Goal: Task Accomplishment & Management: Use online tool/utility

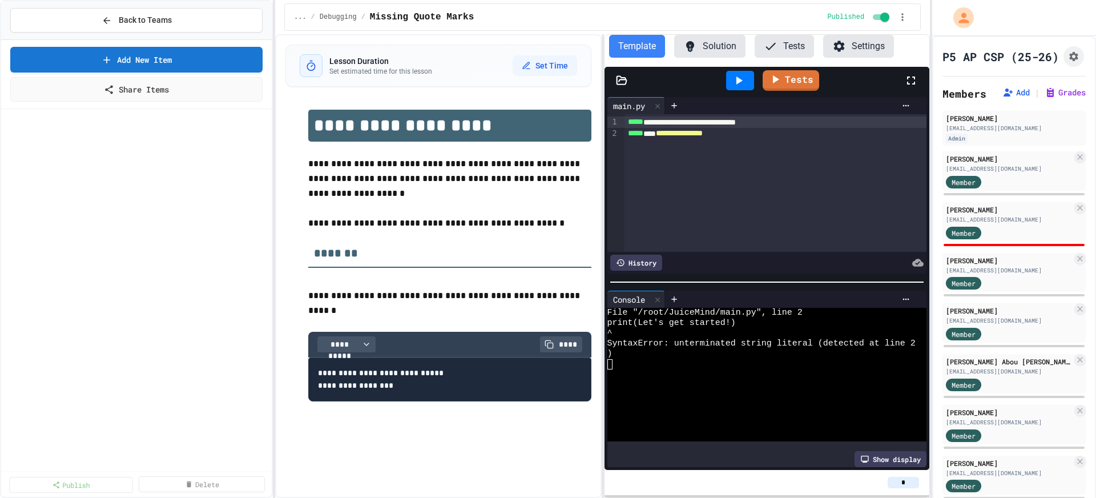
scroll to position [1239, 0]
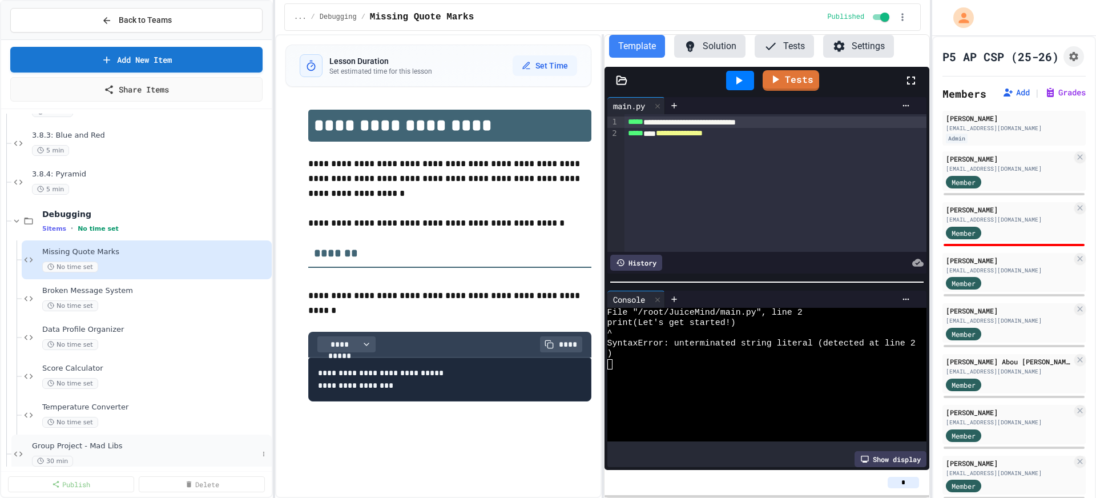
click at [86, 452] on div "Group Project - Mad Libs 30 min" at bounding box center [145, 453] width 226 height 25
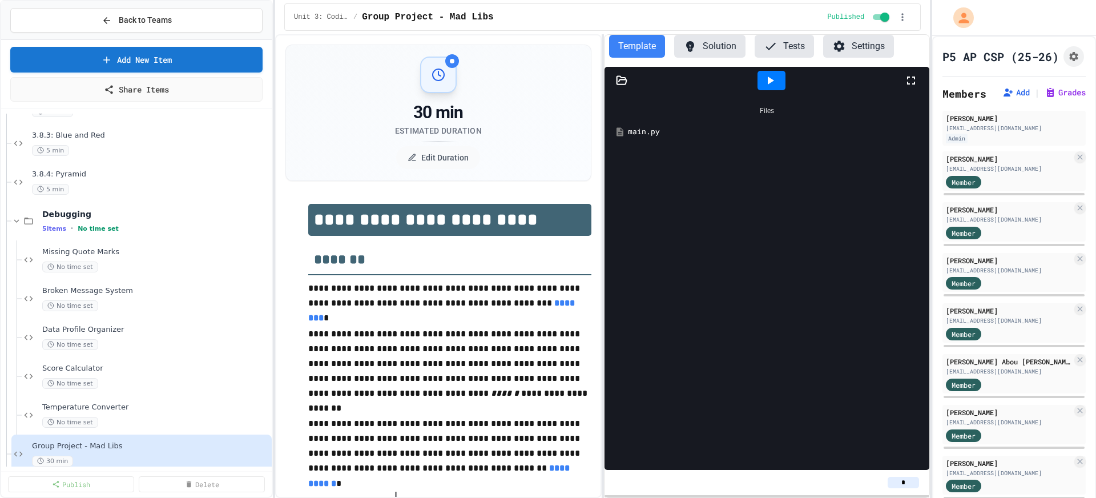
click at [884, 43] on button "Settings" at bounding box center [858, 46] width 71 height 23
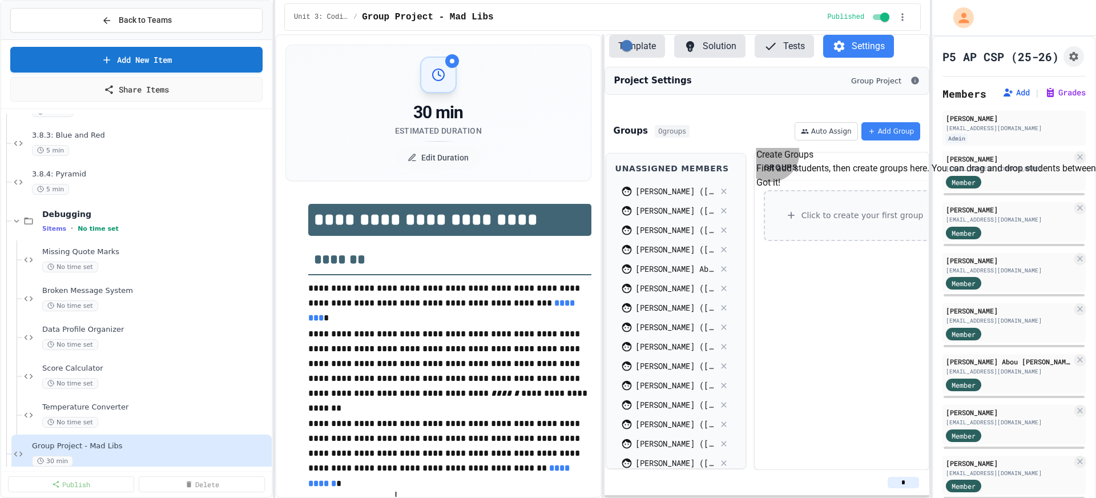
click at [780, 176] on button "Got it!" at bounding box center [768, 183] width 24 height 14
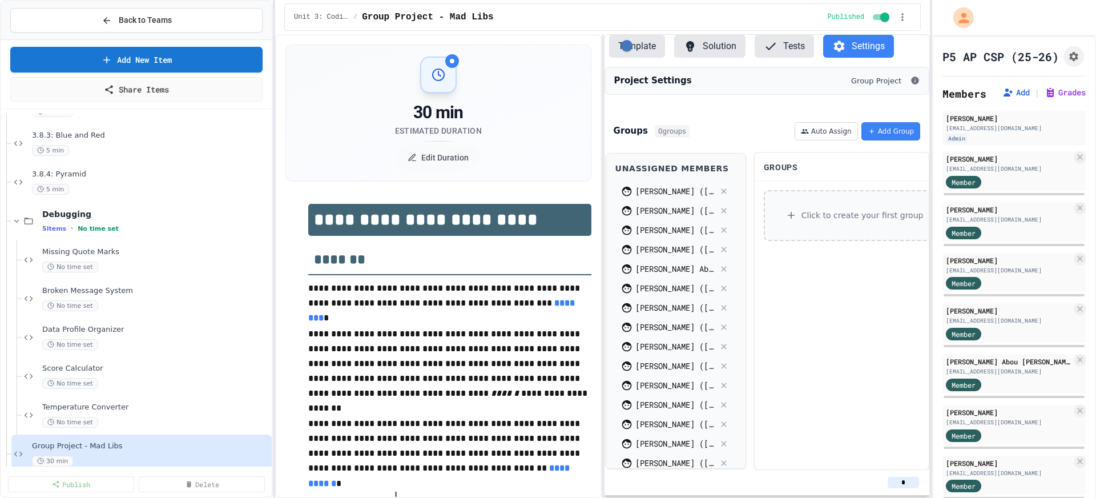
click at [662, 298] on div "[PERSON_NAME] ([EMAIL_ADDRESS][DOMAIN_NAME])" at bounding box center [675, 288] width 121 height 19
drag, startPoint x: 662, startPoint y: 304, endPoint x: 825, endPoint y: 231, distance: 178.9
click at [825, 231] on div "Click to create your first group" at bounding box center [855, 215] width 182 height 51
drag, startPoint x: 655, startPoint y: 303, endPoint x: 834, endPoint y: 284, distance: 179.6
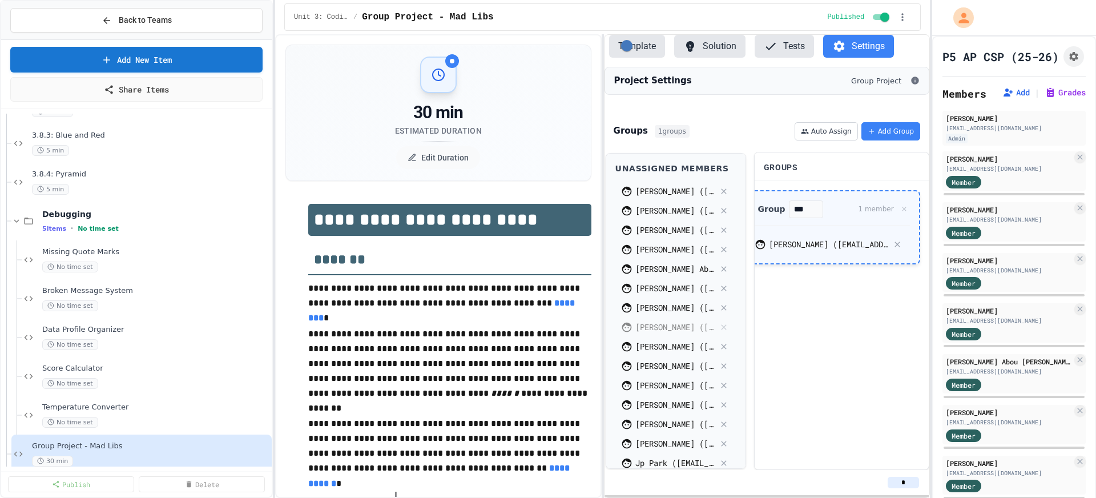
drag, startPoint x: 648, startPoint y: 338, endPoint x: 796, endPoint y: 260, distance: 167.5
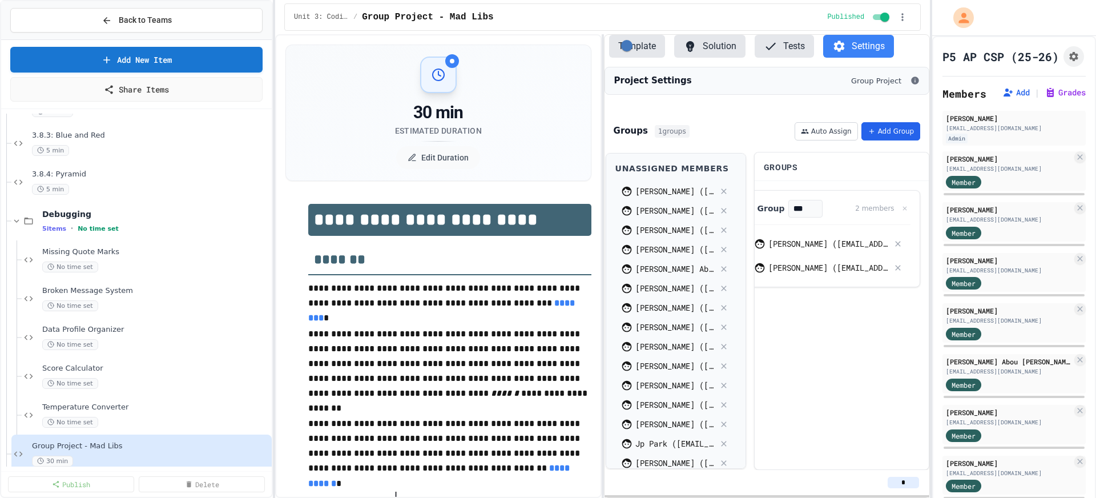
click at [892, 140] on button "Add Group" at bounding box center [891, 131] width 59 height 18
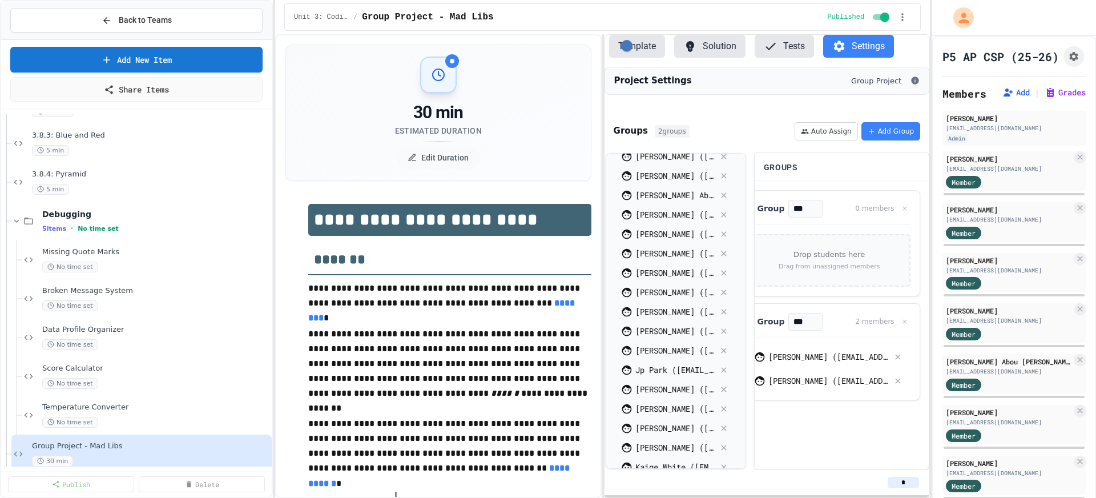
scroll to position [78, 0]
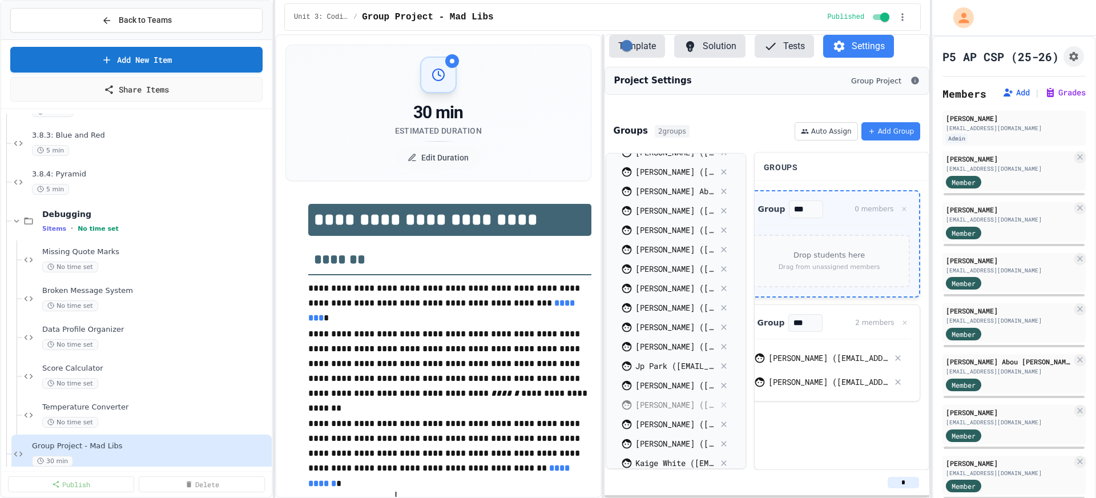
drag, startPoint x: 646, startPoint y: 419, endPoint x: 821, endPoint y: 291, distance: 217.0
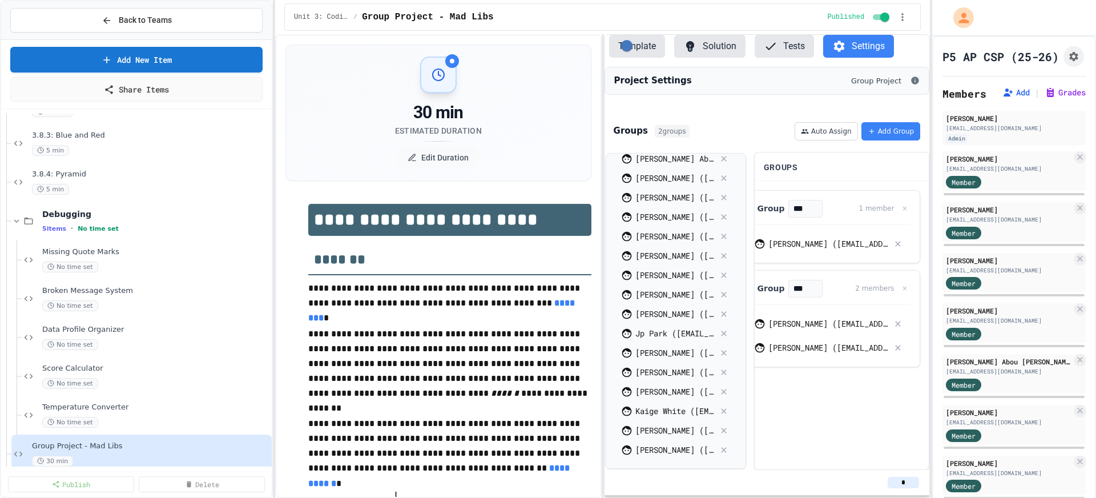
scroll to position [0, 0]
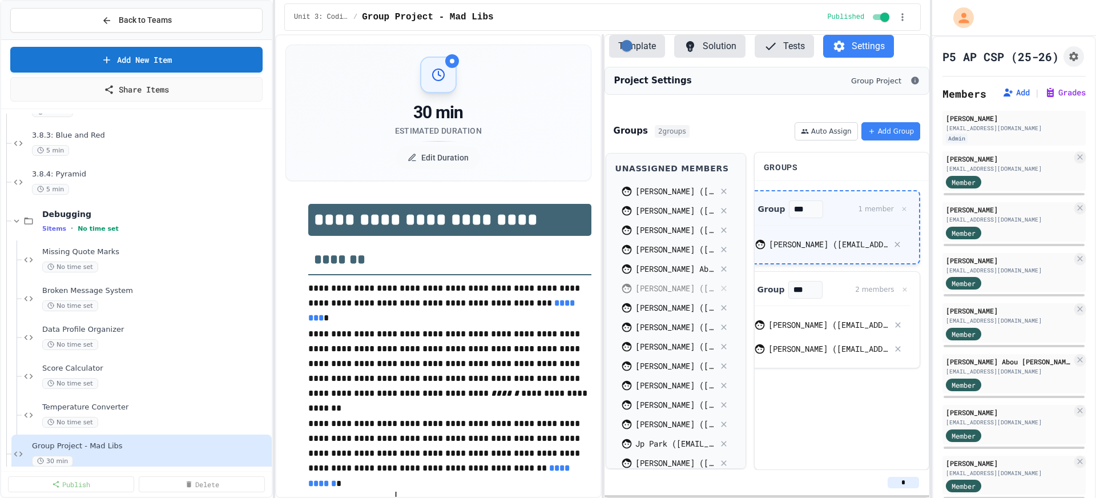
drag, startPoint x: 644, startPoint y: 302, endPoint x: 821, endPoint y: 233, distance: 190.0
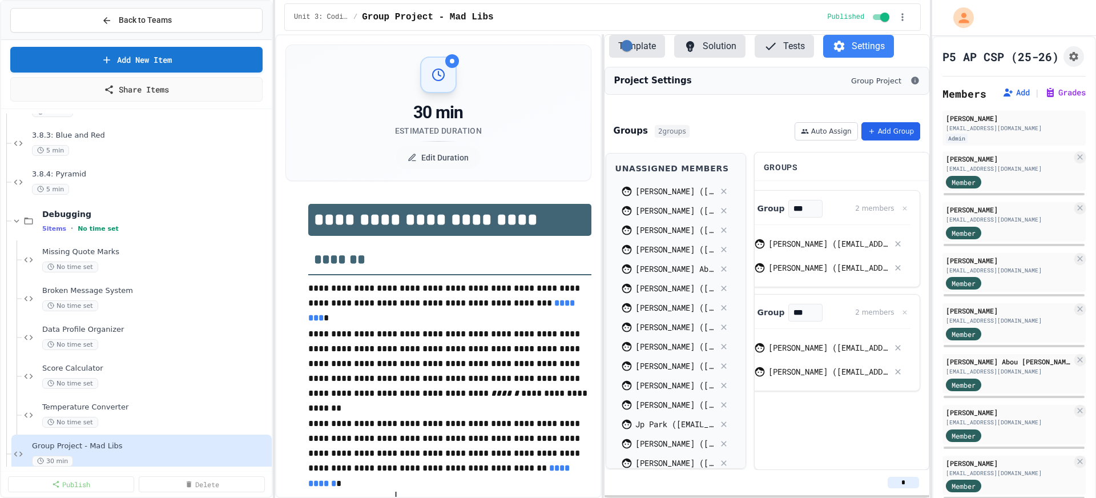
click at [895, 136] on button "Add Group" at bounding box center [891, 131] width 59 height 18
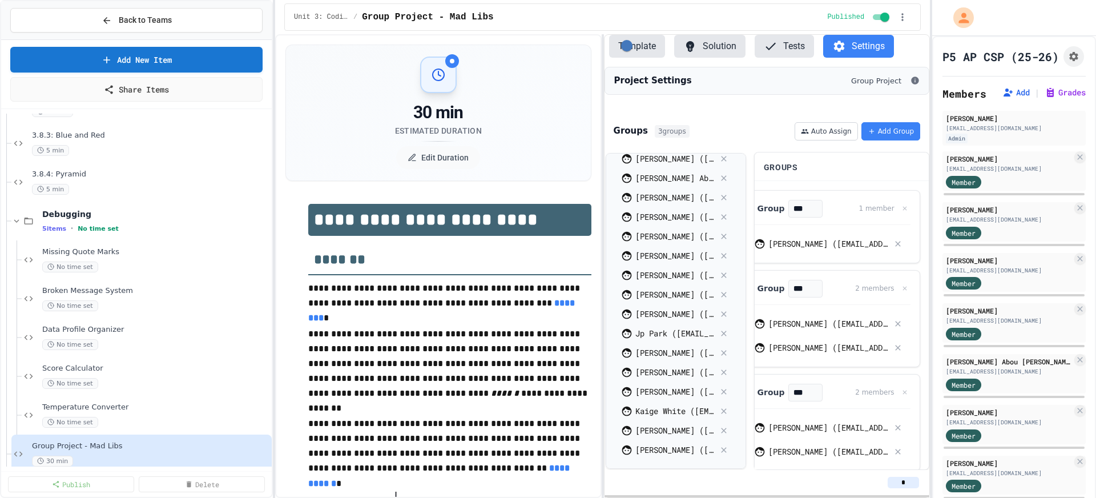
scroll to position [80, 0]
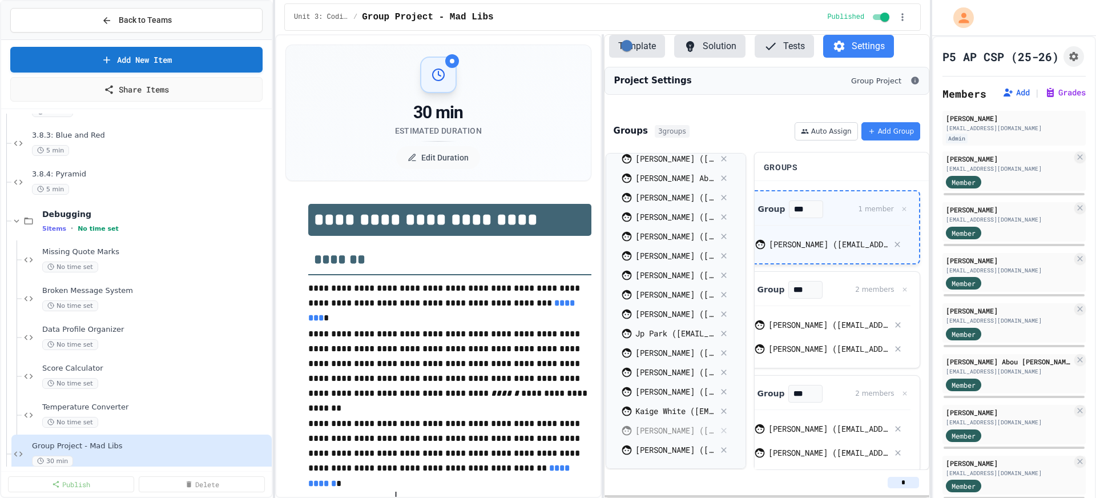
drag, startPoint x: 635, startPoint y: 435, endPoint x: 792, endPoint y: 245, distance: 245.8
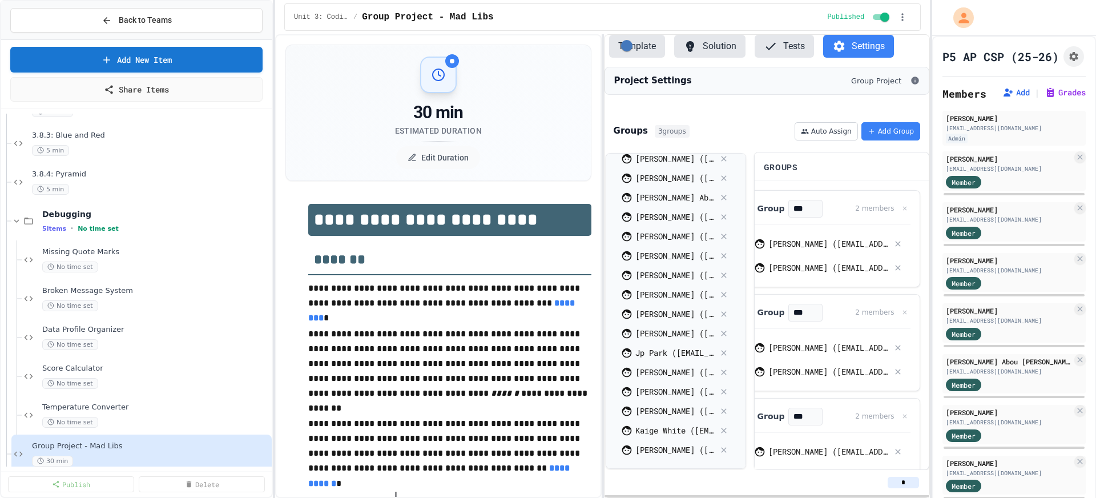
scroll to position [61, 0]
click at [889, 140] on button "Add Group" at bounding box center [891, 131] width 59 height 18
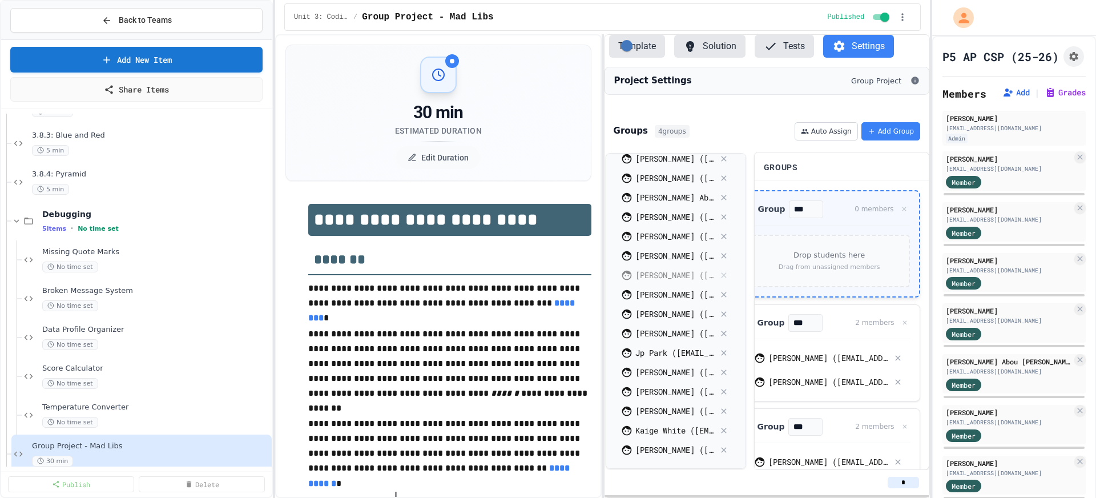
drag, startPoint x: 670, startPoint y: 280, endPoint x: 810, endPoint y: 267, distance: 141.0
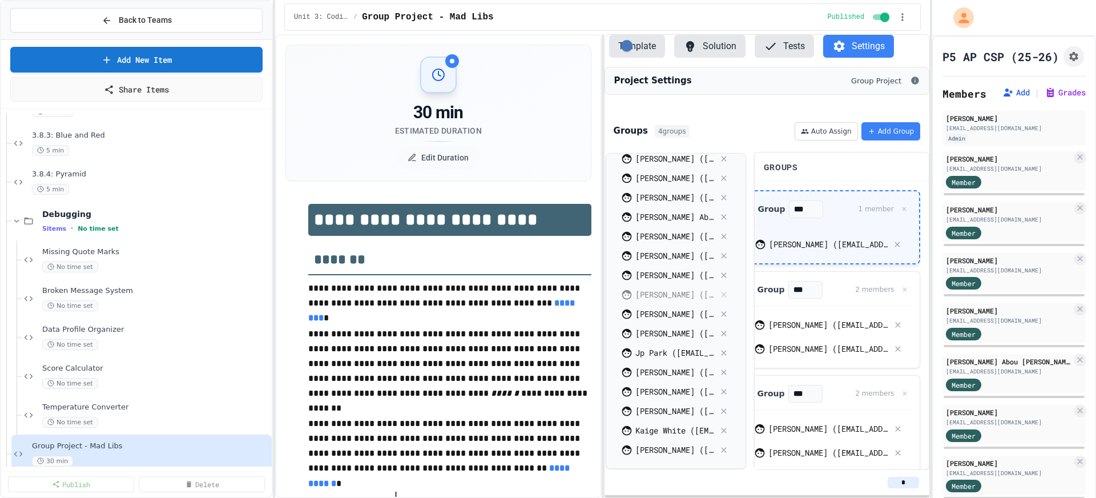
drag, startPoint x: 655, startPoint y: 302, endPoint x: 816, endPoint y: 251, distance: 168.3
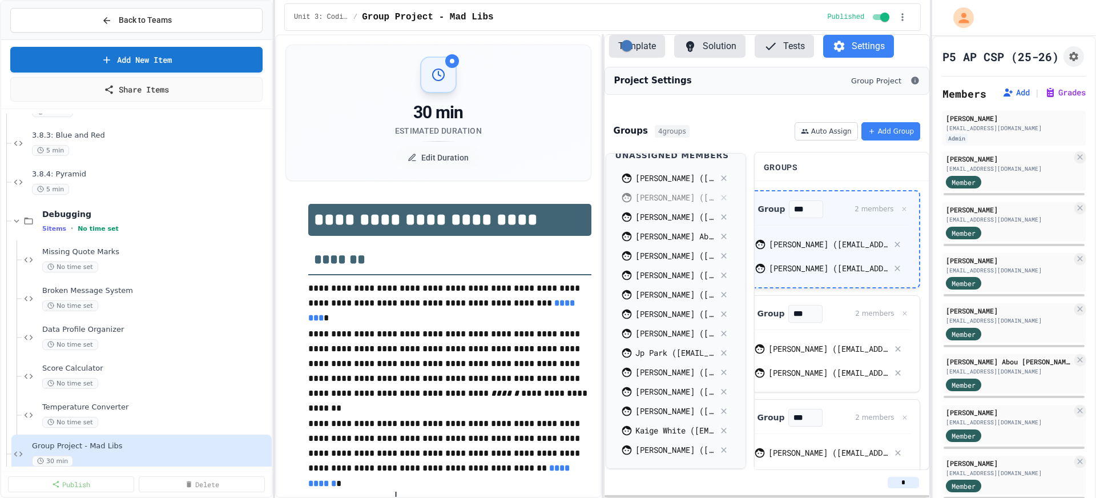
drag, startPoint x: 639, startPoint y: 196, endPoint x: 788, endPoint y: 241, distance: 155.5
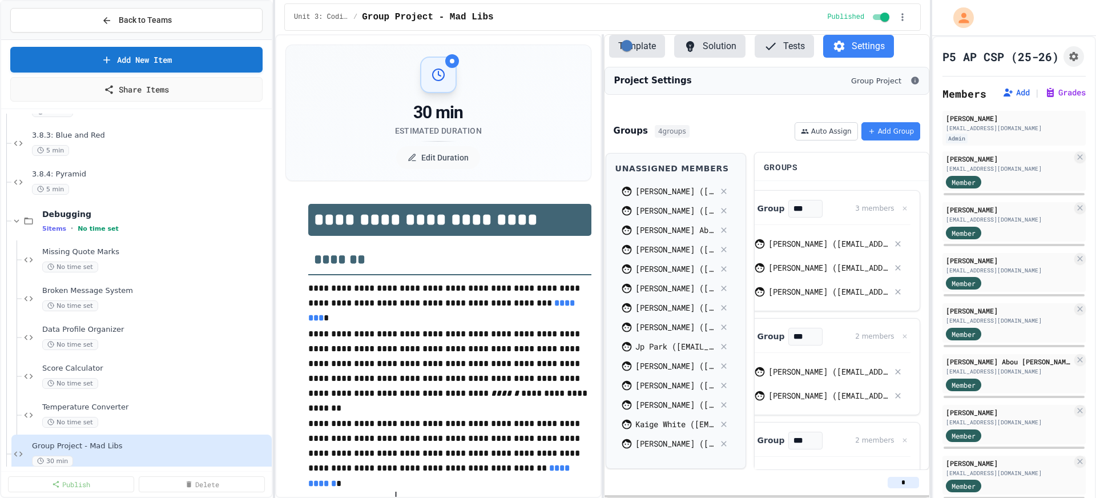
scroll to position [3, 0]
click at [909, 139] on button "Add Group" at bounding box center [891, 131] width 59 height 18
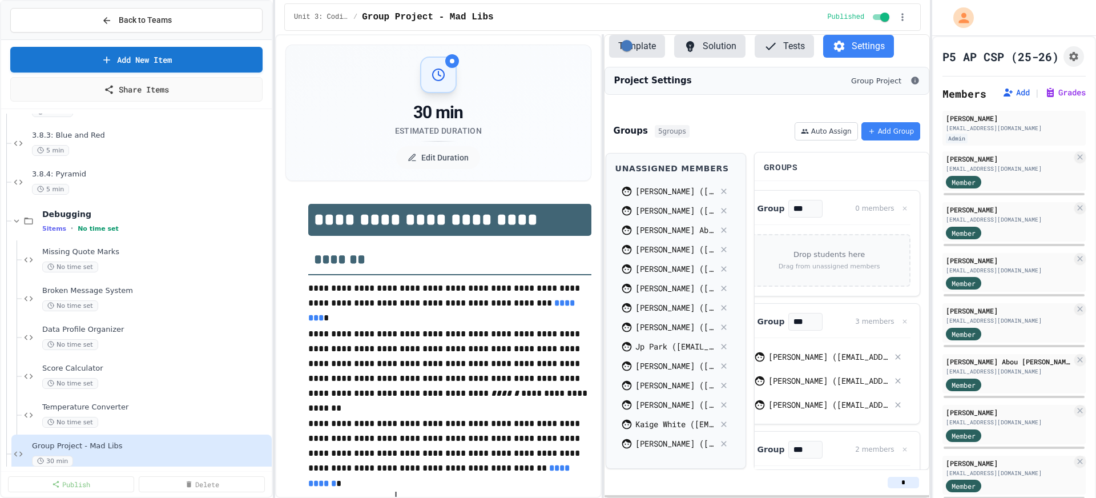
click at [651, 255] on div "[PERSON_NAME] ([EMAIL_ADDRESS][DOMAIN_NAME])" at bounding box center [674, 249] width 79 height 12
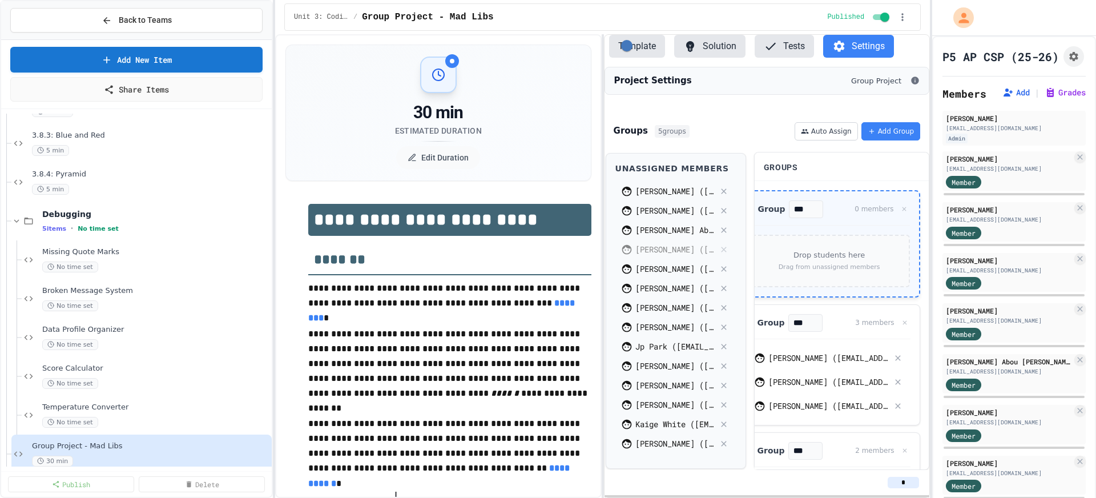
drag, startPoint x: 649, startPoint y: 260, endPoint x: 791, endPoint y: 267, distance: 142.3
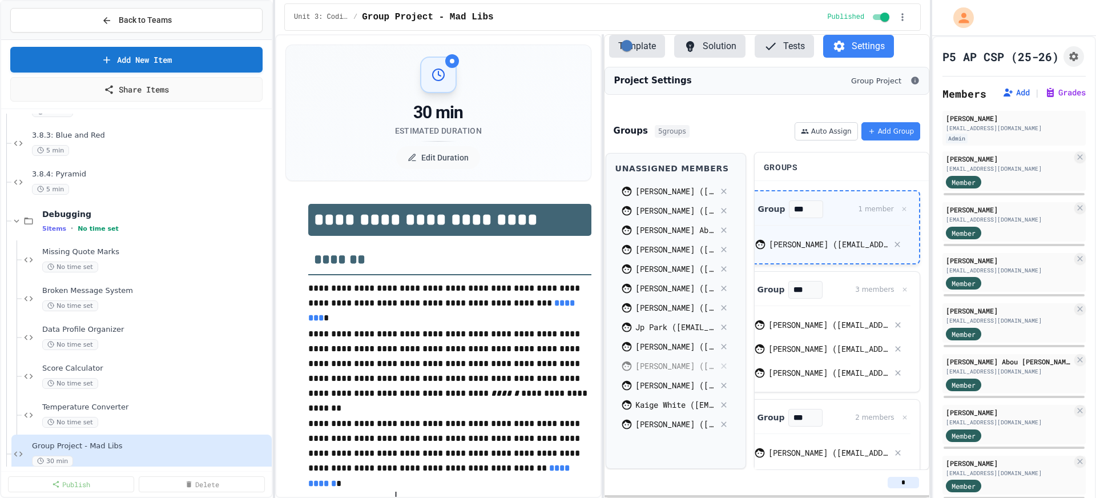
drag, startPoint x: 643, startPoint y: 379, endPoint x: 831, endPoint y: 251, distance: 226.8
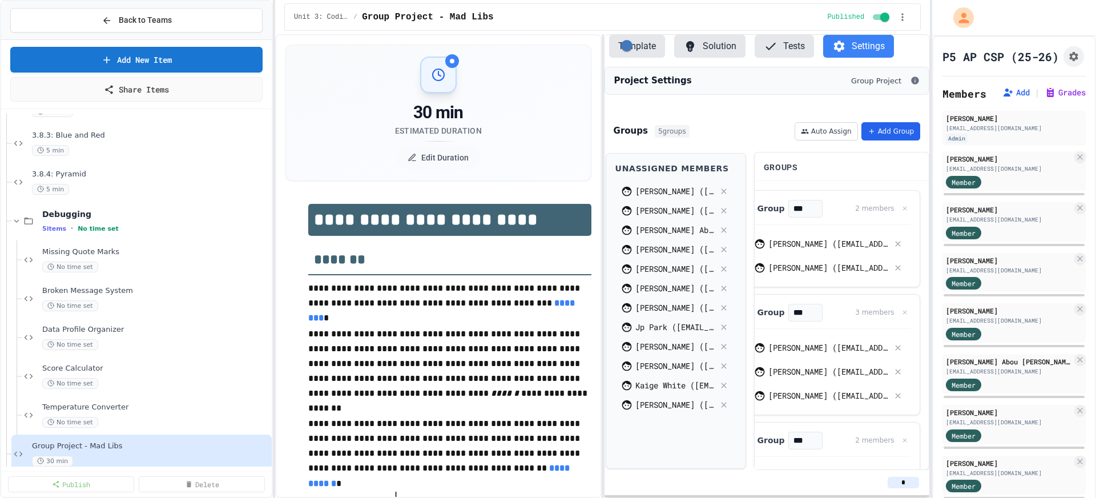
click at [884, 139] on button "Add Group" at bounding box center [891, 131] width 59 height 18
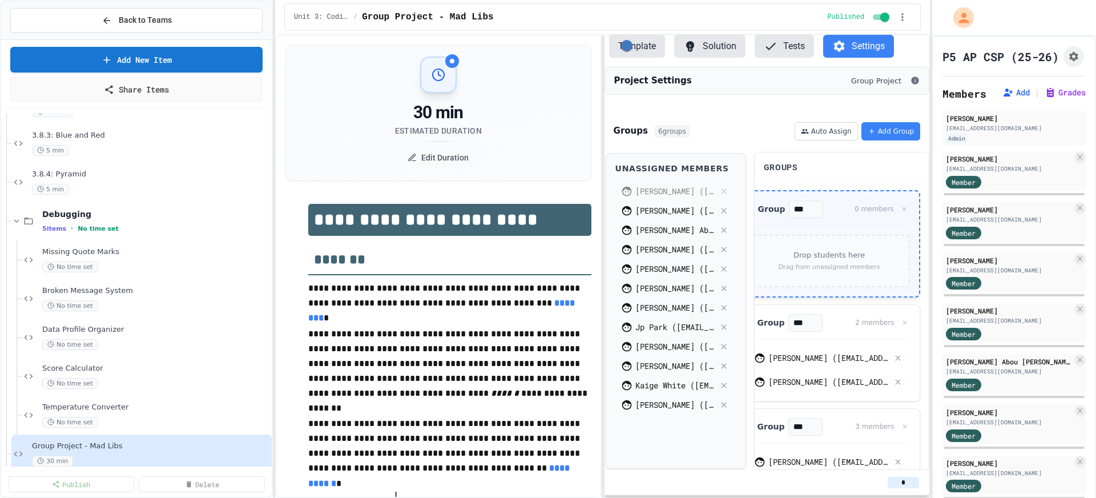
drag, startPoint x: 642, startPoint y: 206, endPoint x: 805, endPoint y: 283, distance: 180.0
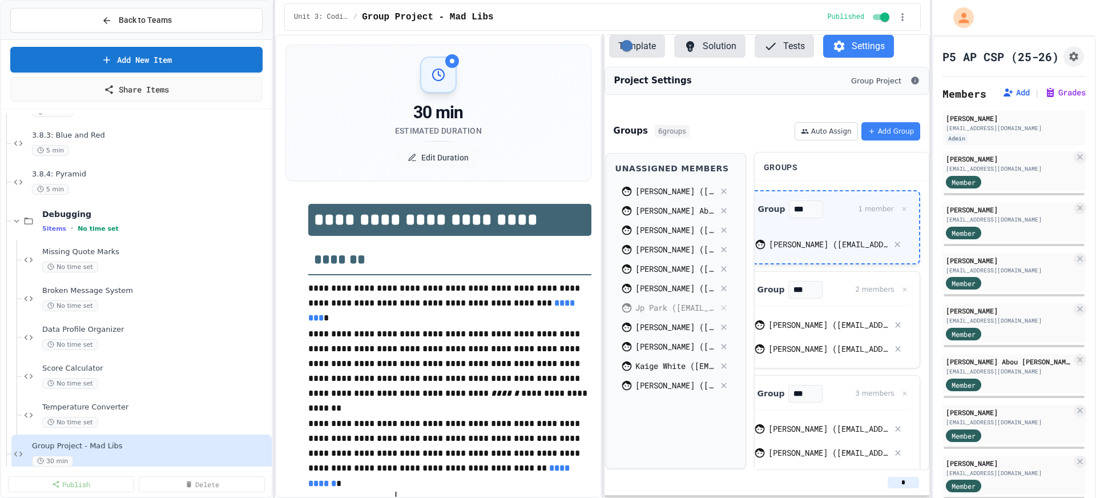
drag, startPoint x: 653, startPoint y: 317, endPoint x: 812, endPoint y: 262, distance: 168.6
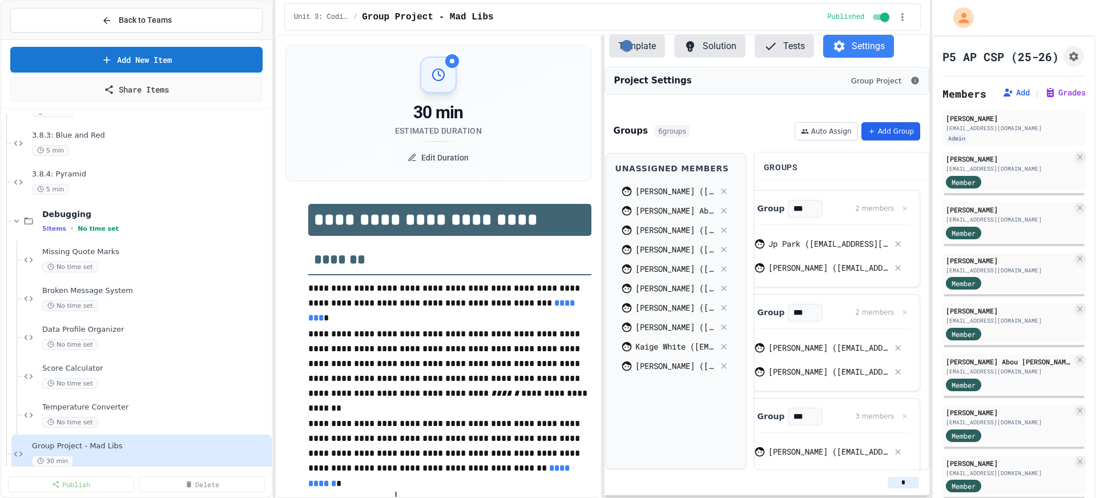
click at [887, 140] on button "Add Group" at bounding box center [891, 131] width 59 height 18
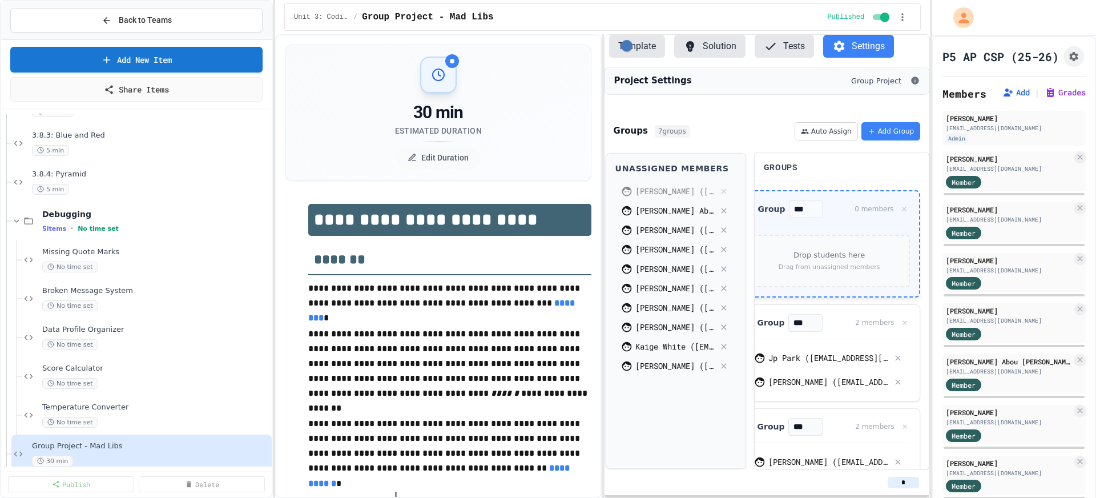
drag, startPoint x: 645, startPoint y: 206, endPoint x: 819, endPoint y: 276, distance: 187.8
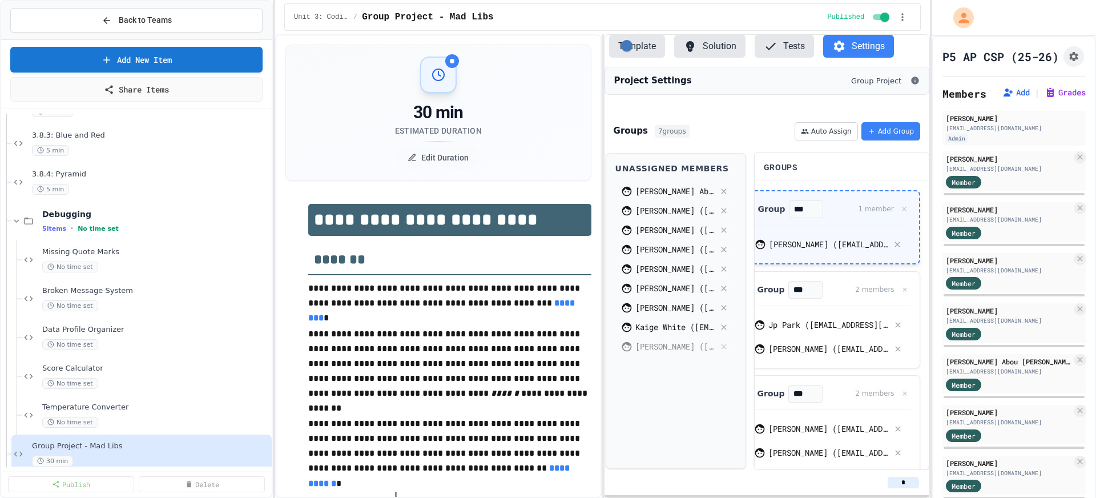
drag, startPoint x: 650, startPoint y: 359, endPoint x: 803, endPoint y: 245, distance: 190.7
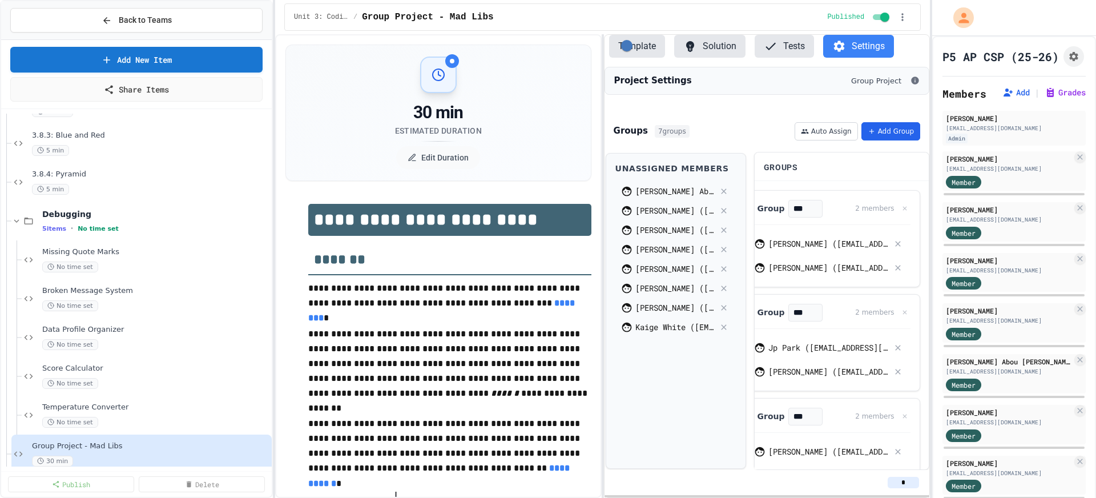
click at [896, 140] on button "Add Group" at bounding box center [891, 131] width 59 height 18
click at [900, 136] on button "Add Group" at bounding box center [891, 131] width 59 height 18
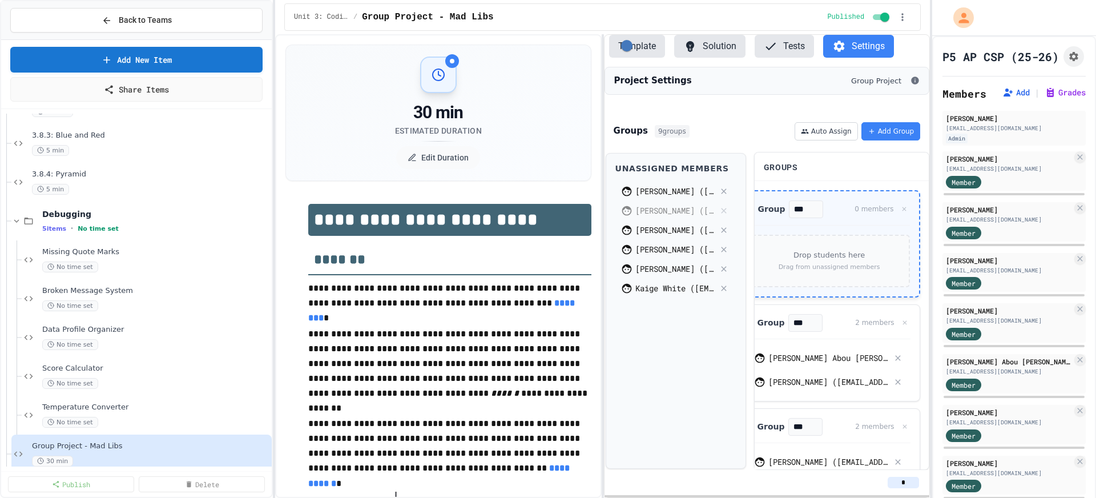
drag, startPoint x: 630, startPoint y: 224, endPoint x: 796, endPoint y: 265, distance: 171.7
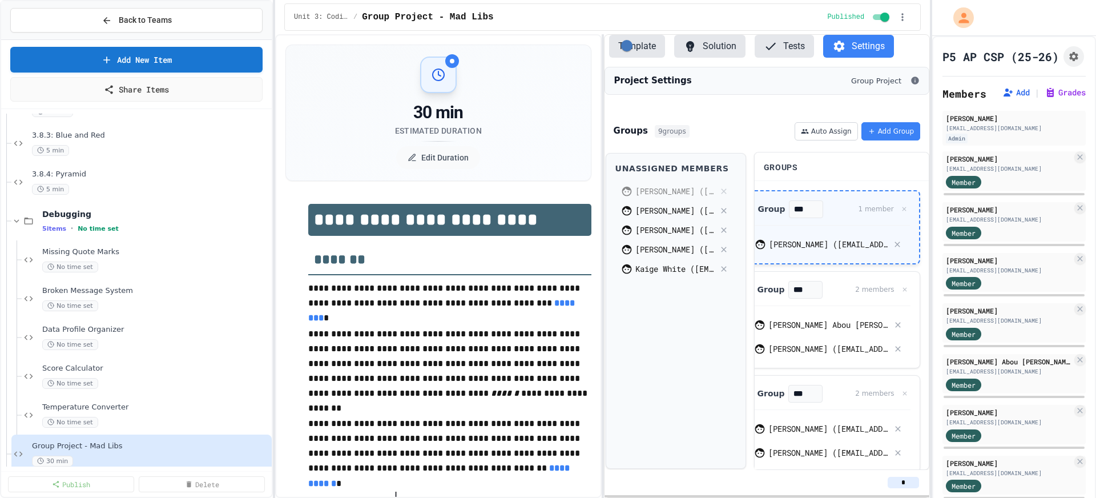
drag, startPoint x: 678, startPoint y: 203, endPoint x: 856, endPoint y: 249, distance: 184.6
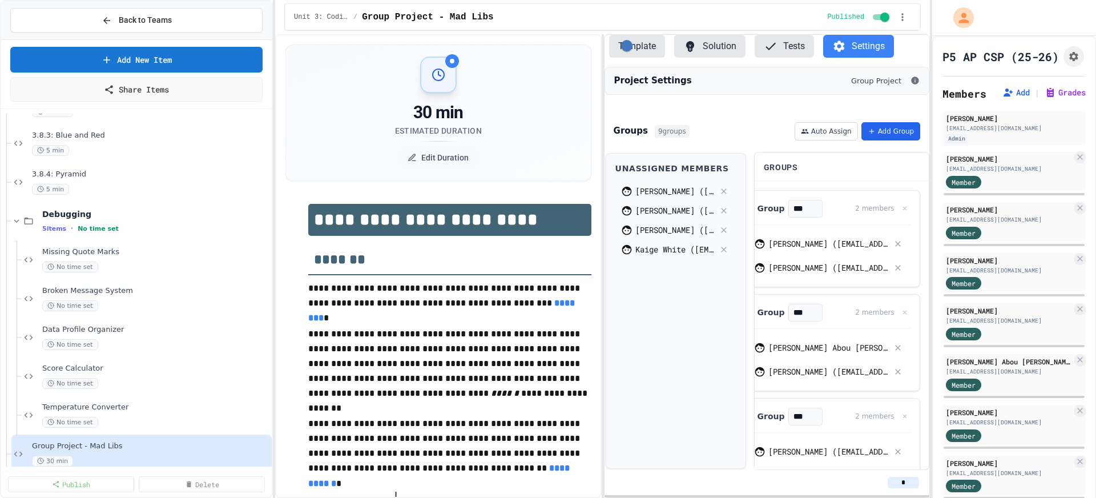
click at [880, 138] on button "Add Group" at bounding box center [891, 131] width 59 height 18
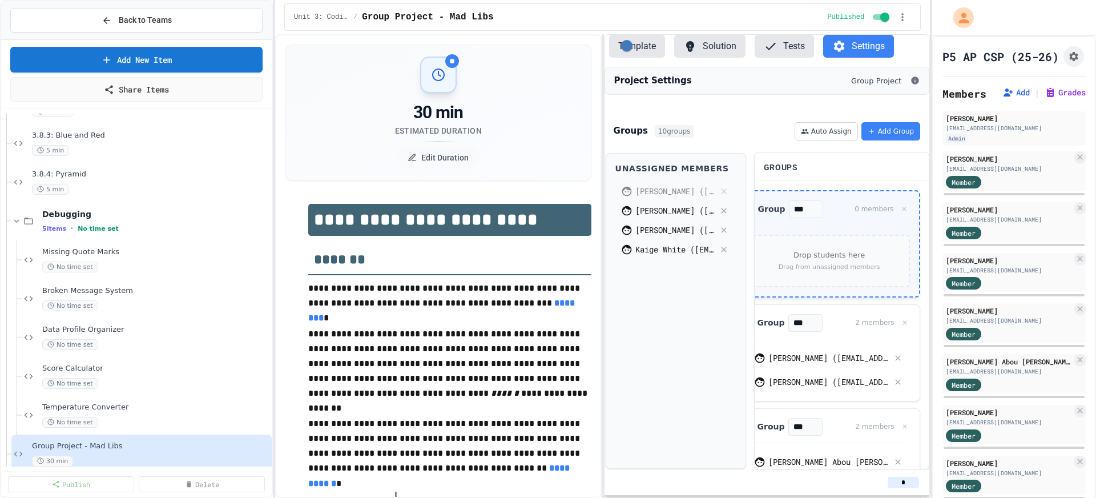
drag, startPoint x: 655, startPoint y: 201, endPoint x: 803, endPoint y: 264, distance: 161.2
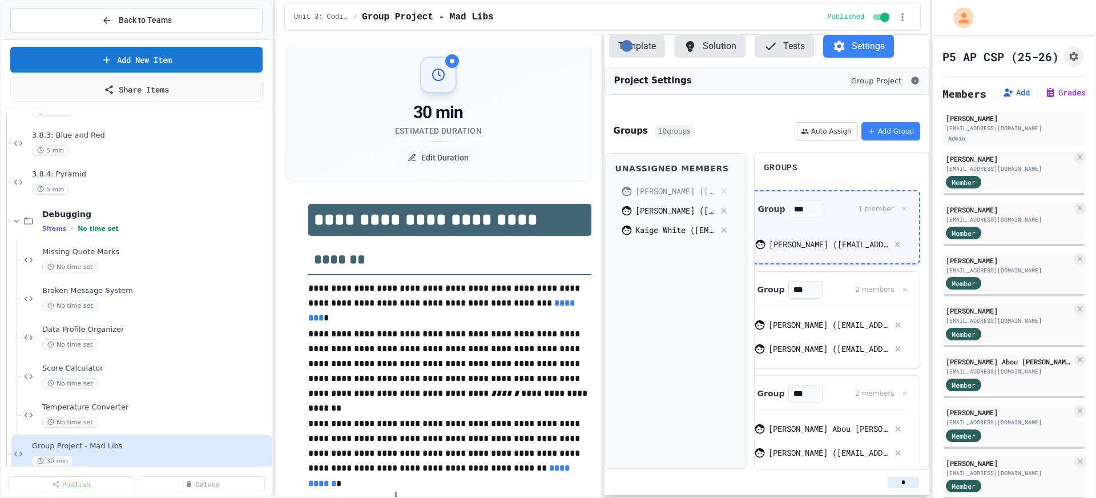
drag, startPoint x: 643, startPoint y: 204, endPoint x: 824, endPoint y: 242, distance: 185.0
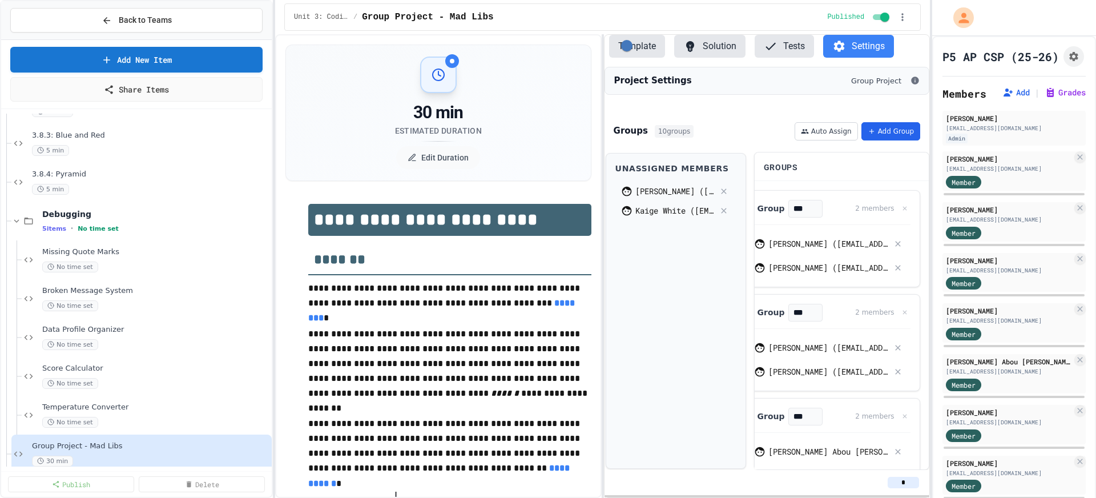
click at [886, 139] on button "Add Group" at bounding box center [891, 131] width 59 height 18
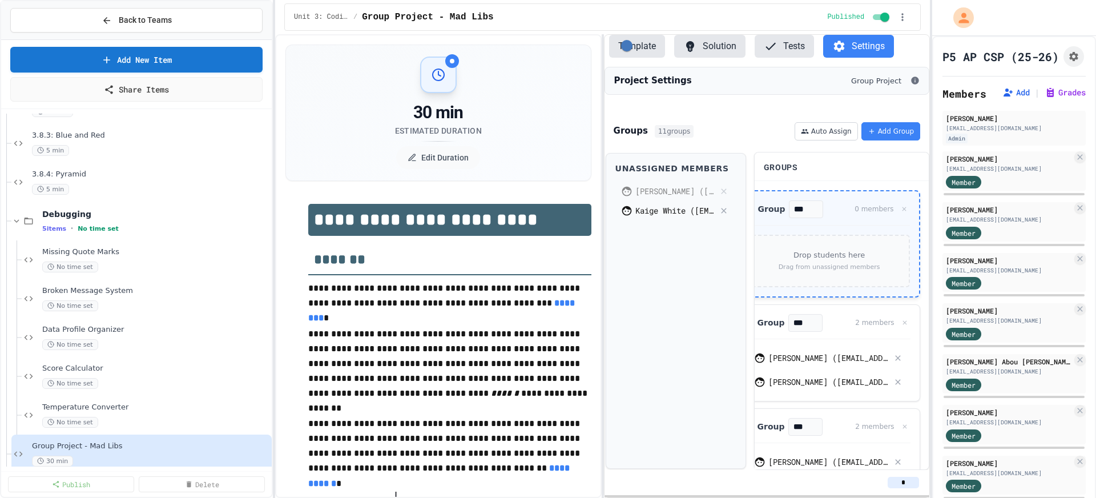
drag, startPoint x: 678, startPoint y: 200, endPoint x: 798, endPoint y: 277, distance: 142.4
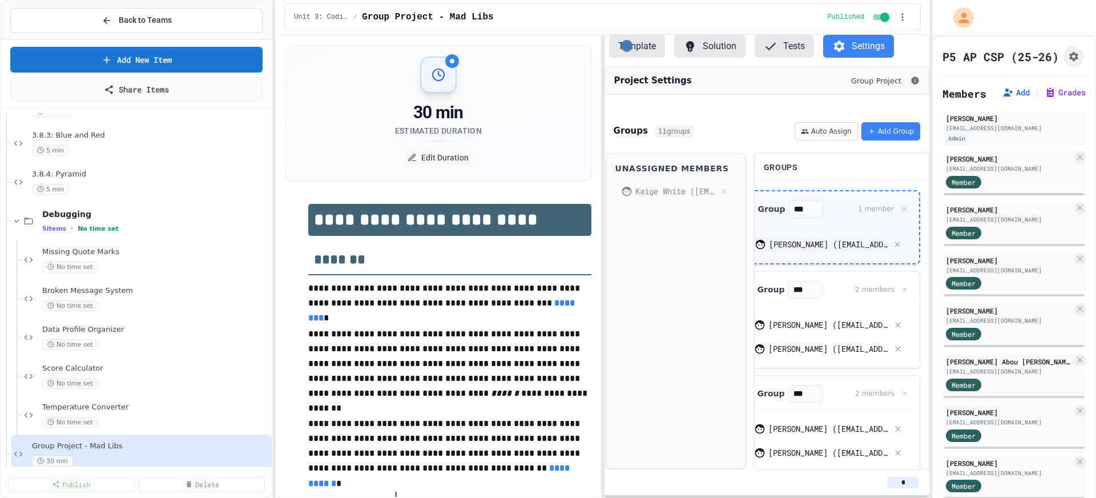
drag, startPoint x: 675, startPoint y: 198, endPoint x: 840, endPoint y: 263, distance: 177.4
